Goal: Contribute content

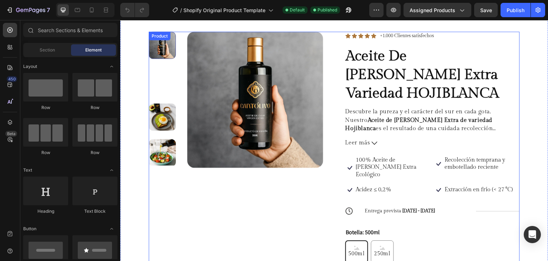
scroll to position [128, 0]
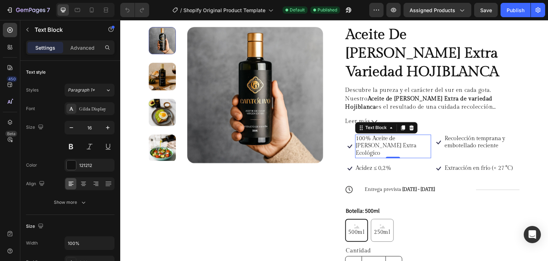
click at [417, 146] on p "100% Aceite de [PERSON_NAME] Extra Ecológico" at bounding box center [393, 146] width 75 height 22
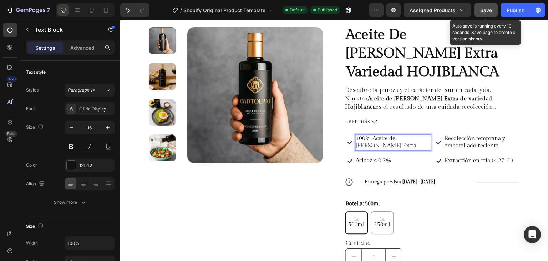
click at [483, 13] on div "Save" at bounding box center [486, 9] width 12 height 7
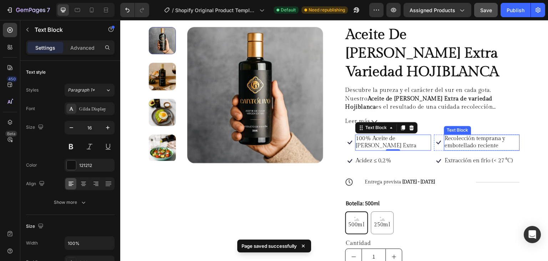
click at [482, 147] on p "Recolección temprana y embotellado reciente" at bounding box center [482, 142] width 75 height 15
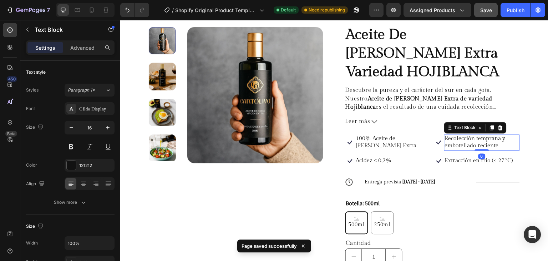
click at [482, 147] on p "Recolección temprana y embotellado reciente" at bounding box center [482, 142] width 75 height 15
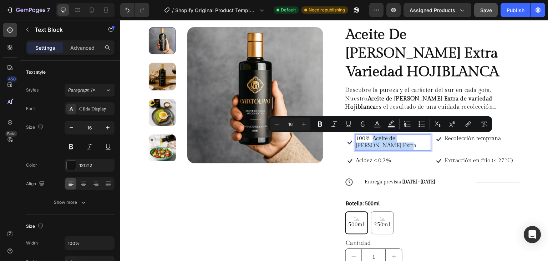
drag, startPoint x: 394, startPoint y: 148, endPoint x: 371, endPoint y: 138, distance: 26.1
click at [371, 138] on p "100% Aceite de [PERSON_NAME] Extra" at bounding box center [393, 142] width 75 height 15
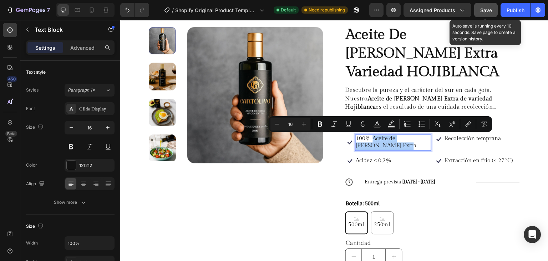
click at [488, 9] on span "Save" at bounding box center [486, 10] width 12 height 6
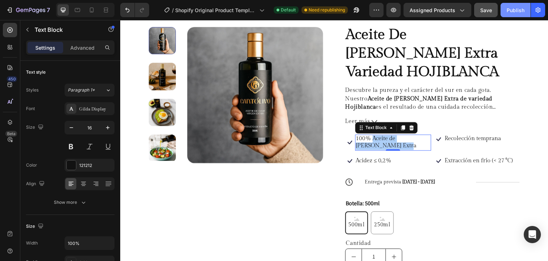
click at [518, 10] on div "Publish" at bounding box center [516, 9] width 18 height 7
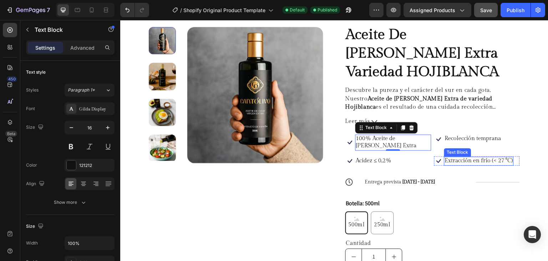
click at [484, 161] on p "Extracción en frío (< 27 °C)" at bounding box center [479, 160] width 68 height 7
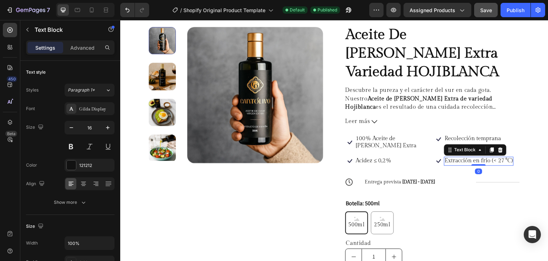
click at [484, 161] on p "Extracción en frío (< 27 °C)" at bounding box center [479, 160] width 68 height 7
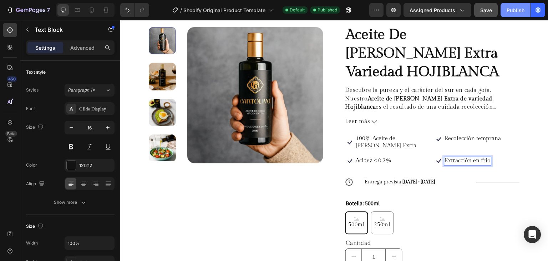
click at [518, 11] on div "Publish" at bounding box center [516, 9] width 18 height 7
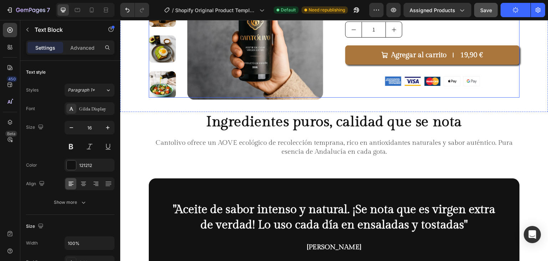
scroll to position [356, 0]
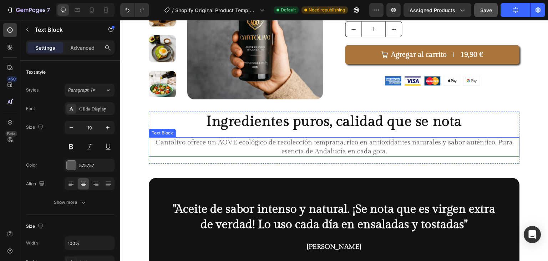
click at [359, 145] on p "Cantolivo ofrece un AOVE ecológico de recolección temprana, rico en antioxidant…" at bounding box center [335, 146] width 370 height 17
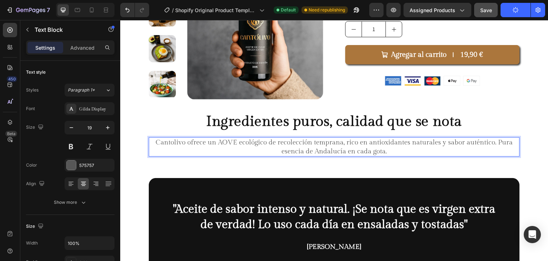
click at [283, 143] on p "Cantolivo ofrece un AOVE ecológico de recolección temprana, rico en antioxidant…" at bounding box center [335, 146] width 370 height 17
click at [263, 142] on p "Cantolivo ofrece un AOVE ecológico de recolección temprana, rico en antioxidant…" at bounding box center [335, 146] width 370 height 17
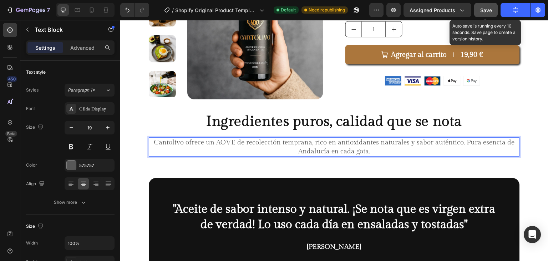
click at [486, 12] on span "Save" at bounding box center [486, 10] width 12 height 6
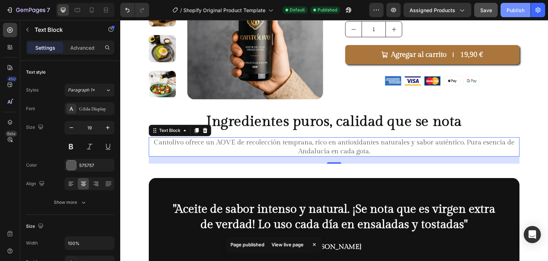
click at [515, 6] on div "Publish" at bounding box center [516, 9] width 18 height 7
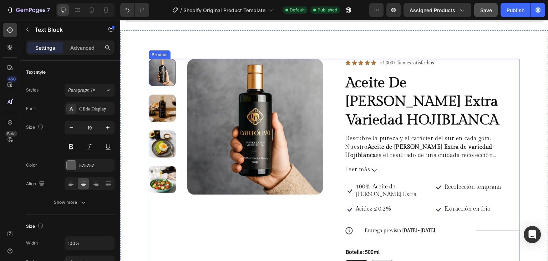
scroll to position [109, 0]
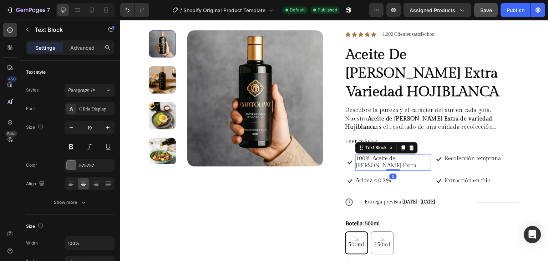
click at [376, 162] on p "100% Aceite de [PERSON_NAME] Extra" at bounding box center [393, 162] width 75 height 15
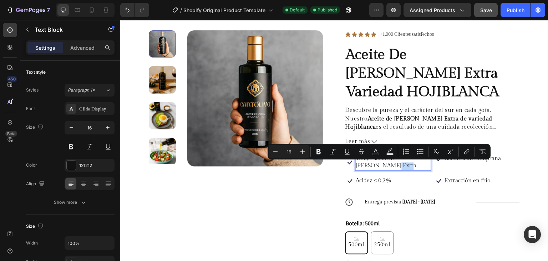
click at [376, 162] on p "100% Aceite de [PERSON_NAME] Extra" at bounding box center [393, 162] width 75 height 15
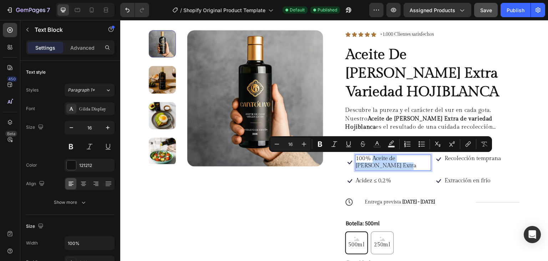
drag, startPoint x: 388, startPoint y: 168, endPoint x: 371, endPoint y: 158, distance: 19.5
click at [371, 158] on p "100% Aceite de [PERSON_NAME] Extra" at bounding box center [393, 162] width 75 height 15
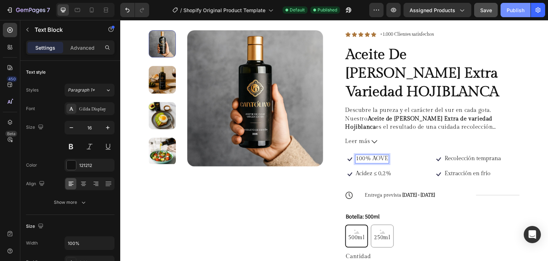
click at [511, 12] on div "Publish" at bounding box center [516, 9] width 18 height 7
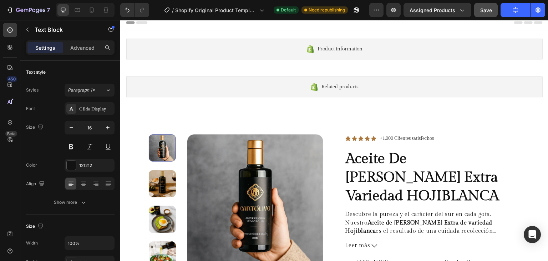
scroll to position [0, 0]
